Goal: Task Accomplishment & Management: Use online tool/utility

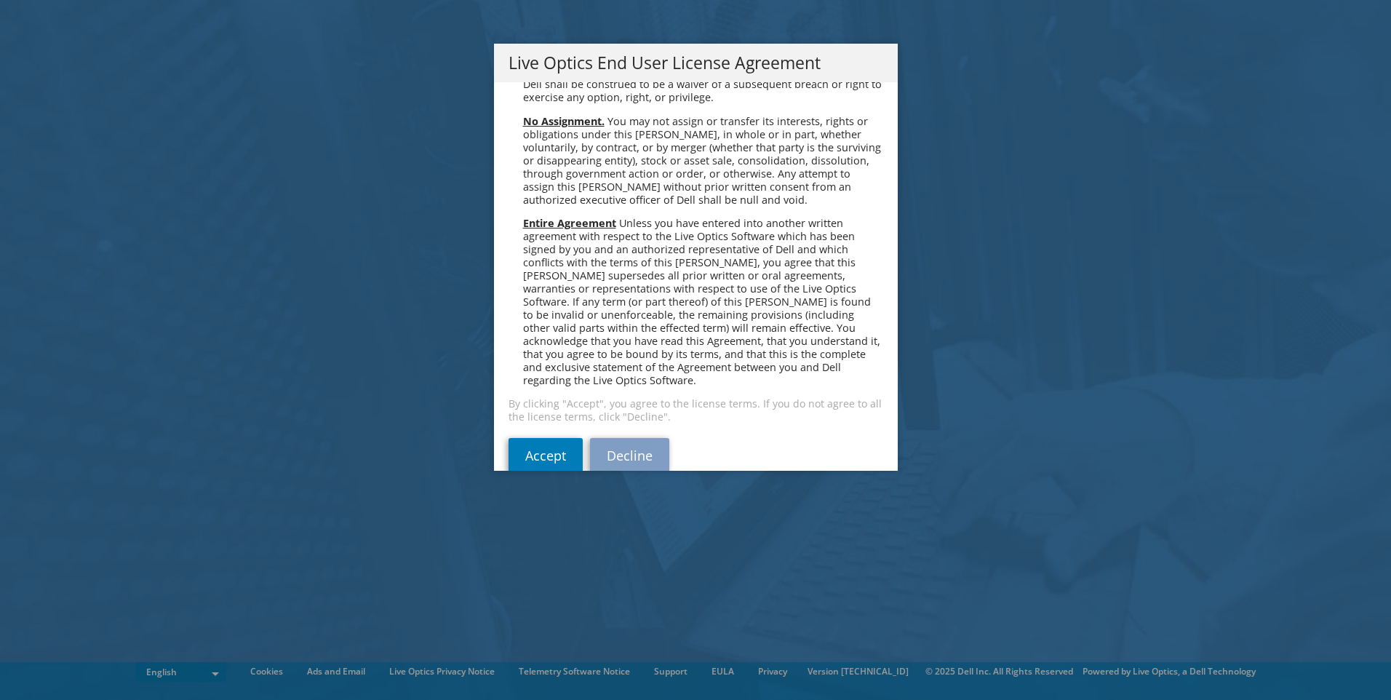
scroll to position [5503, 0]
click at [550, 437] on link "Accept" at bounding box center [546, 454] width 74 height 35
